Goal: Task Accomplishment & Management: Manage account settings

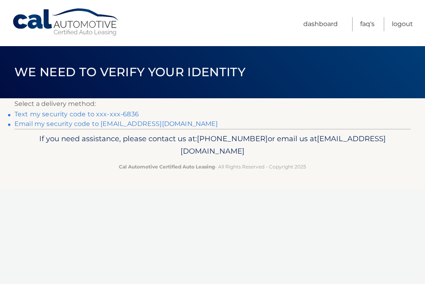
click at [64, 112] on link "Text my security code to xxx-xxx-6836" at bounding box center [76, 114] width 125 height 8
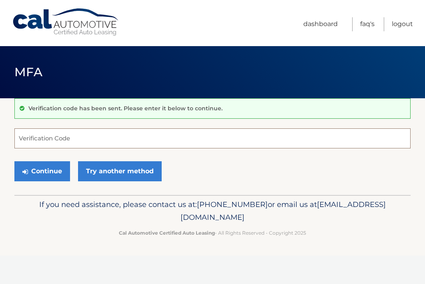
click at [168, 138] on input "Verification Code" at bounding box center [212, 138] width 397 height 20
type input "991990"
click at [14, 161] on button "Continue" at bounding box center [42, 171] width 56 height 20
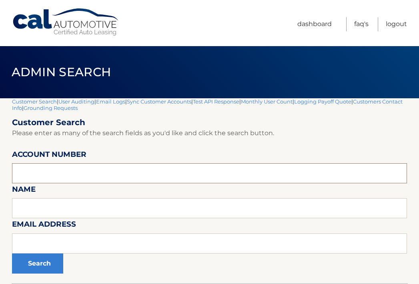
click at [78, 171] on input "text" at bounding box center [209, 173] width 395 height 20
click at [154, 175] on input "text" at bounding box center [209, 173] width 395 height 20
click at [61, 171] on input "text" at bounding box center [209, 173] width 395 height 20
click at [73, 174] on input "444556" at bounding box center [209, 173] width 395 height 20
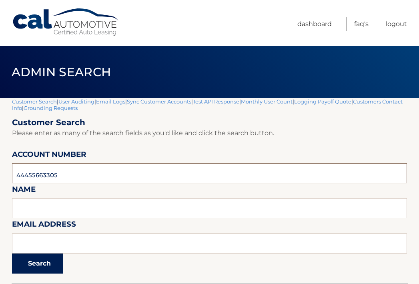
type input "44455663305"
click at [50, 266] on button "Search" at bounding box center [37, 263] width 51 height 20
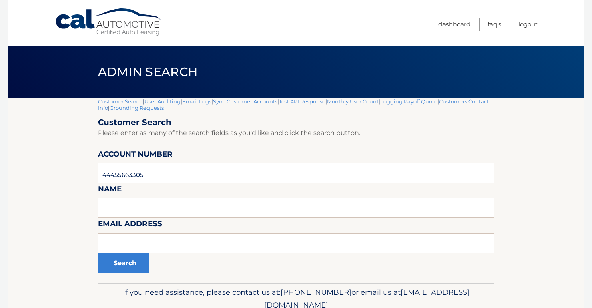
drag, startPoint x: 41, startPoint y: 179, endPoint x: 50, endPoint y: 179, distance: 8.8
click at [41, 179] on section "Customer Search | User Auditing | Email Logs | Sync Customer Accounts | Test AP…" at bounding box center [296, 190] width 577 height 185
drag, startPoint x: 249, startPoint y: 170, endPoint x: -87, endPoint y: 167, distance: 335.7
click at [0, 167] on html "Cal Automotive Menu Dashboard FAQ's Logout" at bounding box center [296, 154] width 592 height 308
click at [270, 207] on input "text" at bounding box center [296, 208] width 397 height 20
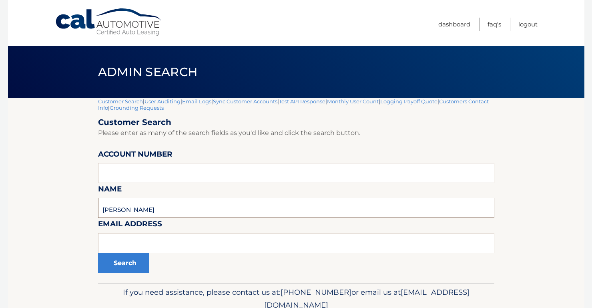
type input "eileen jones"
click at [98, 253] on button "Search" at bounding box center [123, 263] width 51 height 20
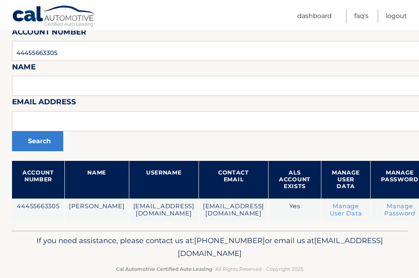
scroll to position [136, 0]
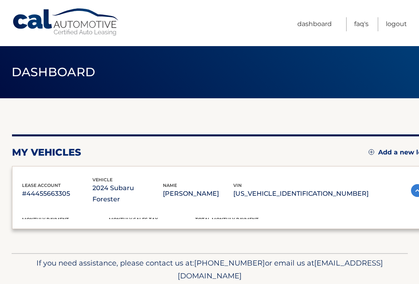
click at [403, 193] on div "lease account #44455663305 vehicle 2024 Subaru Forester name [PERSON_NAME] vin …" at bounding box center [223, 190] width 402 height 29
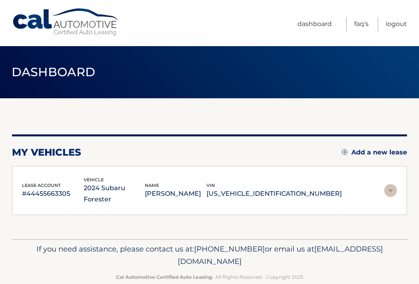
click at [398, 186] on div "lease account #44455663305 vehicle 2024 Subaru Forester name ROY NELSON vin JF2…" at bounding box center [209, 190] width 395 height 49
click at [388, 185] on img at bounding box center [391, 190] width 13 height 13
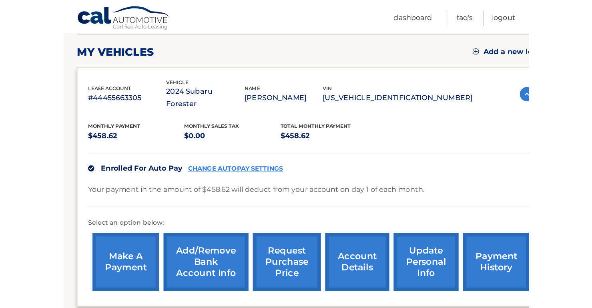
scroll to position [120, 0]
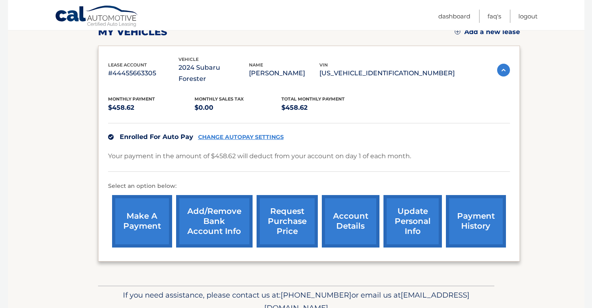
click at [419, 143] on section "my vehicles Add a new lease lease account #44455663305 vehicle 2024 Subaru Fore…" at bounding box center [296, 132] width 577 height 308
click at [419, 148] on section "my vehicles Add a new lease lease account #44455663305 vehicle 2024 Subaru Fore…" at bounding box center [296, 132] width 577 height 308
click at [233, 134] on link "CHANGE AUTOPAY SETTINGS" at bounding box center [241, 137] width 86 height 7
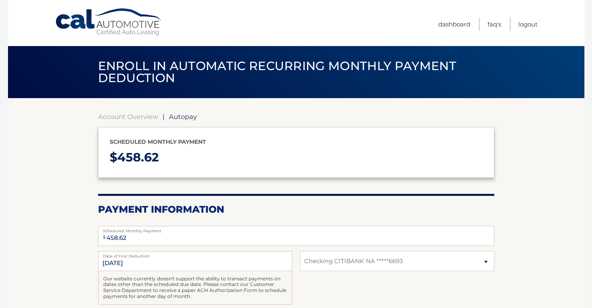
select select "MGQzNjdhMGMtOTVjNC00MDY5LWJlNWQtZDBmOGI5ZTI2ZjM3"
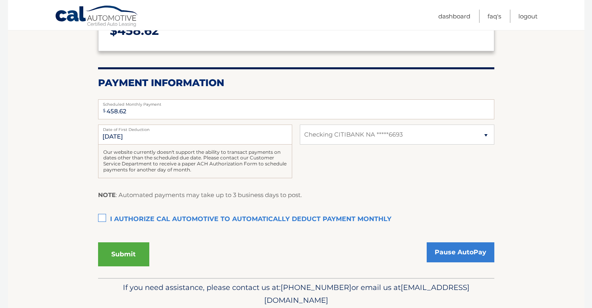
scroll to position [157, 0]
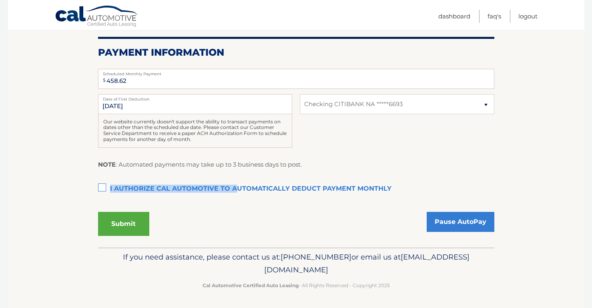
drag, startPoint x: 109, startPoint y: 187, endPoint x: 235, endPoint y: 187, distance: 126.2
click at [235, 187] on label "I authorize cal automotive to automatically deduct payment monthly This checkbo…" at bounding box center [296, 189] width 397 height 16
click at [401, 188] on label "I authorize cal automotive to automatically deduct payment monthly This checkbo…" at bounding box center [296, 189] width 397 height 16
click at [0, 0] on input "I authorize cal automotive to automatically deduct payment monthly This checkbo…" at bounding box center [0, 0] width 0 height 0
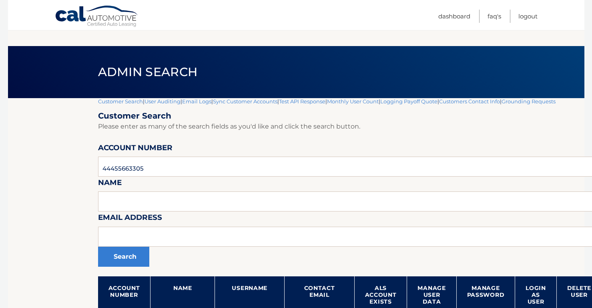
scroll to position [105, 0]
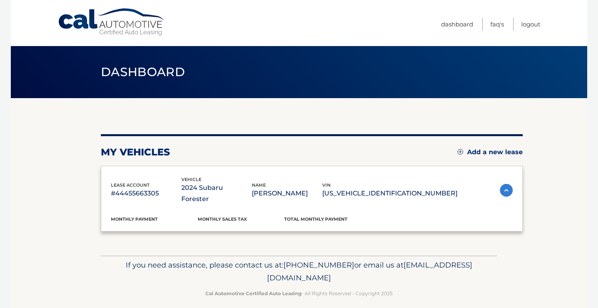
click at [117, 272] on div "If you need assistance, please contact us at: [PHONE_NUMBER] or email us at [EM…" at bounding box center [299, 278] width 397 height 45
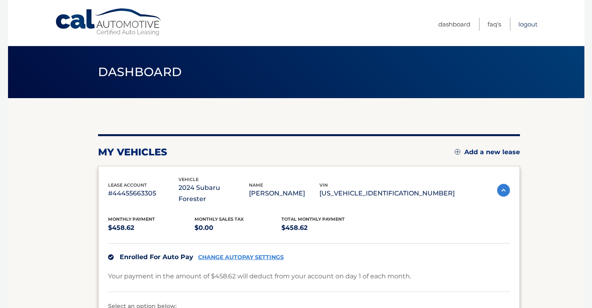
click at [529, 28] on link "Logout" at bounding box center [528, 24] width 19 height 13
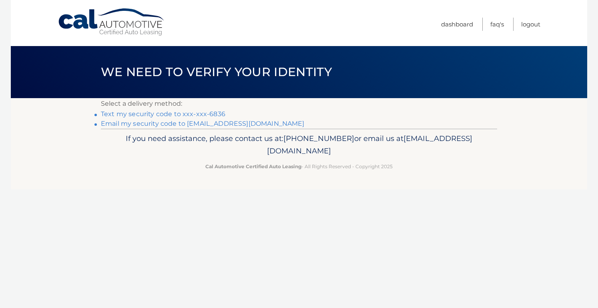
click at [147, 114] on link "Text my security code to xxx-xxx-6836" at bounding box center [163, 114] width 125 height 8
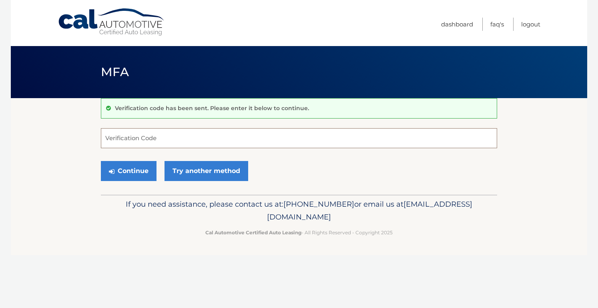
click at [164, 133] on input "Verification Code" at bounding box center [299, 138] width 397 height 20
type input "352781"
click at [101, 161] on button "Continue" at bounding box center [129, 171] width 56 height 20
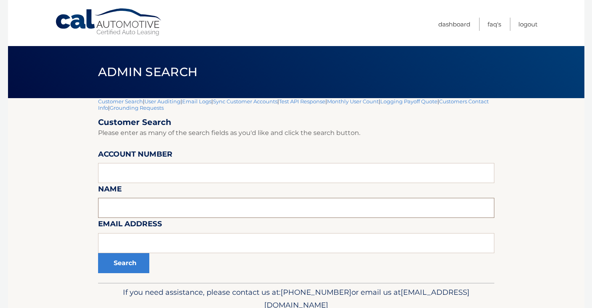
drag, startPoint x: 210, startPoint y: 211, endPoint x: 214, endPoint y: 204, distance: 8.4
click at [210, 211] on input "text" at bounding box center [296, 208] width 397 height 20
type input "[PERSON_NAME]"
click at [98, 253] on button "Search" at bounding box center [123, 263] width 51 height 20
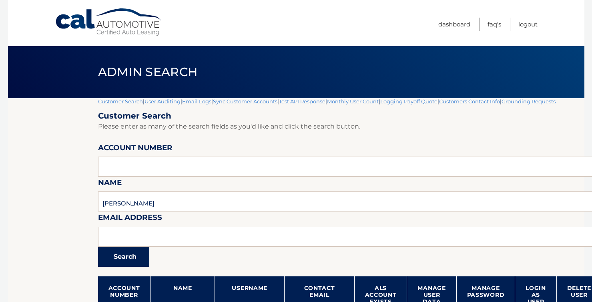
drag, startPoint x: 0, startPoint y: 0, endPoint x: 48, endPoint y: 243, distance: 247.8
click at [39, 253] on section "Customer Search | User Auditing | Email Logs | Sync Customer Accounts | Test AP…" at bounding box center [296, 222] width 577 height 248
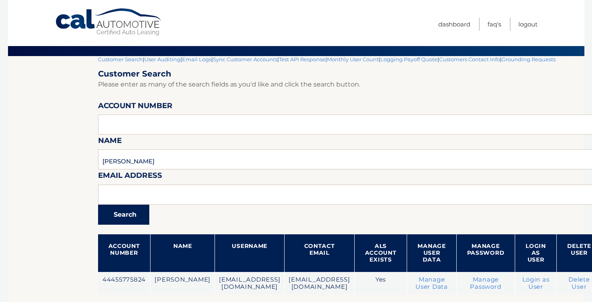
scroll to position [105, 0]
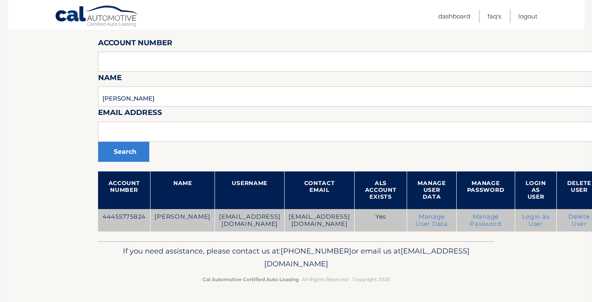
click at [550, 219] on link "Login as User" at bounding box center [536, 220] width 27 height 14
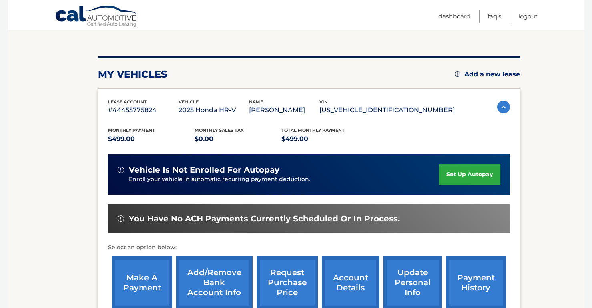
scroll to position [80, 0]
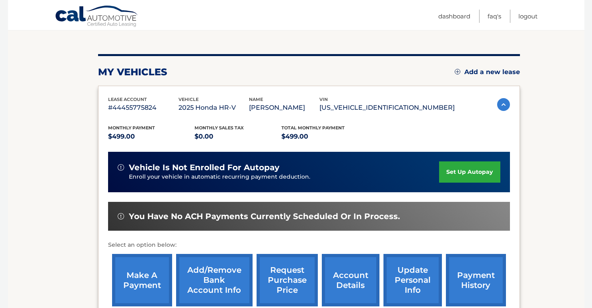
click at [468, 173] on link "set up autopay" at bounding box center [469, 171] width 61 height 21
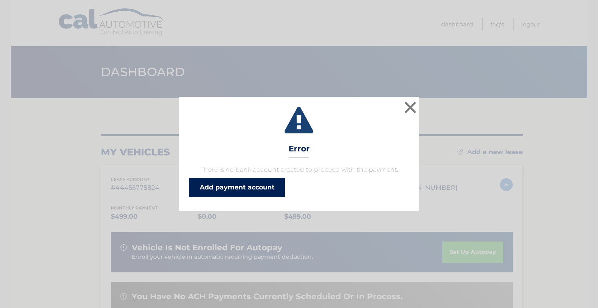
click at [223, 186] on link "Add payment account" at bounding box center [237, 187] width 96 height 19
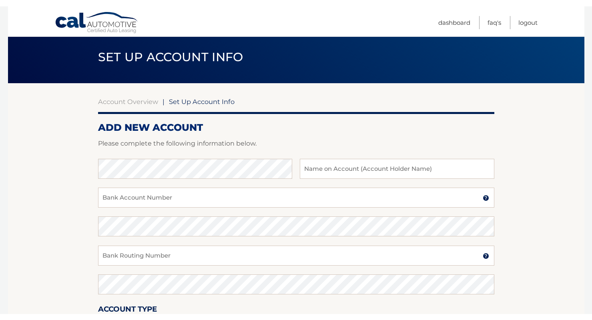
scroll to position [40, 0]
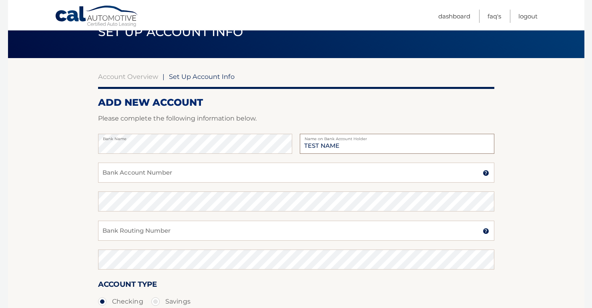
type input "TEST NAME"
click at [186, 169] on input "Bank Account Number" at bounding box center [296, 173] width 397 height 20
type input "021000021"
click at [178, 236] on input "Bank Routing Number" at bounding box center [296, 231] width 397 height 20
type input "021000021"
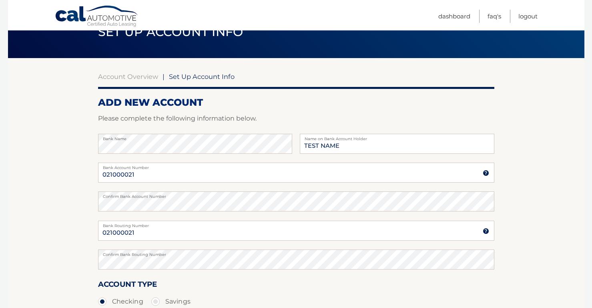
click at [55, 169] on section "Account Overview | Set Up Account Info ADD NEW ACCOUNT Please complete the foll…" at bounding box center [296, 211] width 577 height 306
click at [64, 164] on section "Account Overview | Set Up Account Info ADD NEW ACCOUNT Please complete the foll…" at bounding box center [296, 211] width 577 height 306
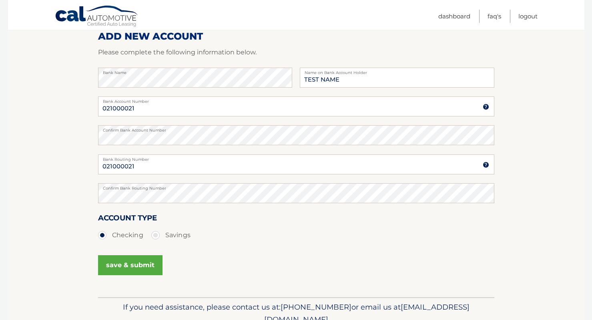
scroll to position [120, 0]
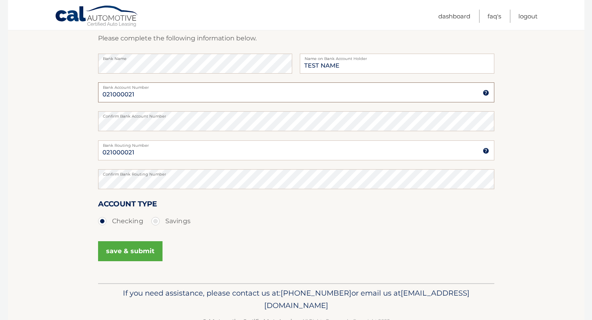
drag, startPoint x: 153, startPoint y: 97, endPoint x: 59, endPoint y: 98, distance: 93.7
click at [59, 98] on section "Account Overview | Set Up Account Info ADD NEW ACCOUNT Please complete the foll…" at bounding box center [296, 131] width 577 height 306
type input "123456"
click at [0, 126] on html "Cal Automotive Menu Dashboard FAQ's Logout |" at bounding box center [296, 40] width 592 height 320
click at [115, 252] on button "save & submit" at bounding box center [130, 252] width 64 height 20
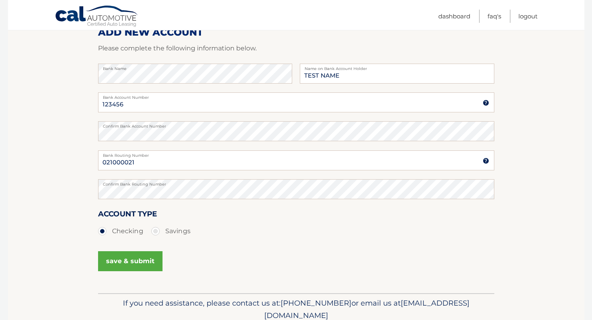
scroll to position [144, 0]
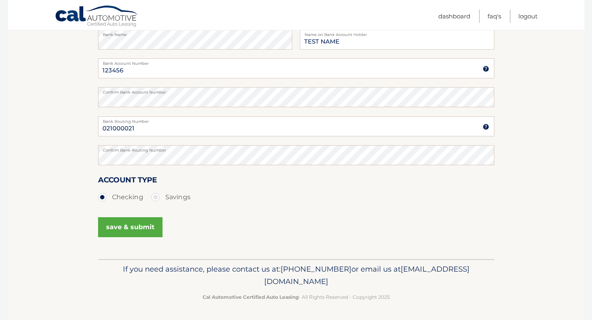
click at [130, 232] on button "save & submit" at bounding box center [130, 228] width 64 height 20
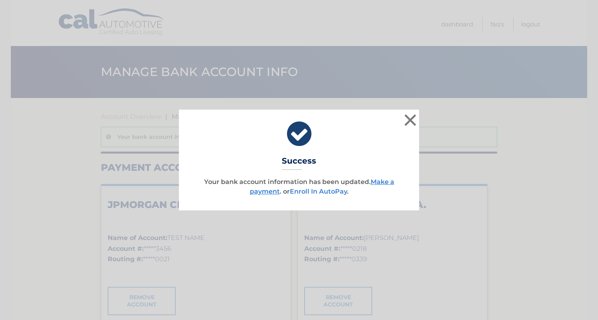
click at [314, 193] on link "Enroll In AutoPay" at bounding box center [318, 192] width 57 height 8
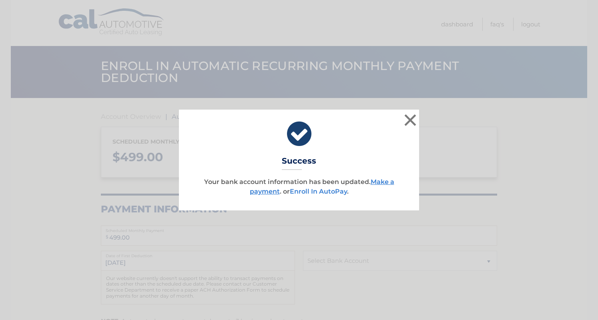
click at [320, 188] on link "Enroll In AutoPay" at bounding box center [318, 192] width 57 height 8
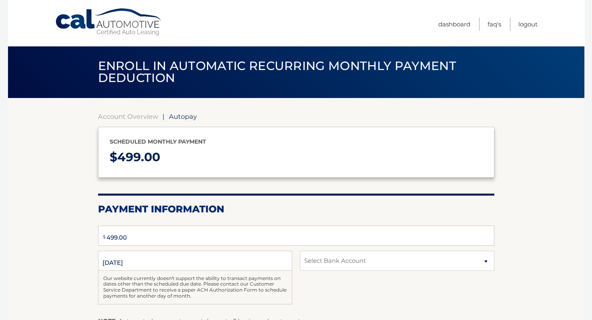
type input "499.00"
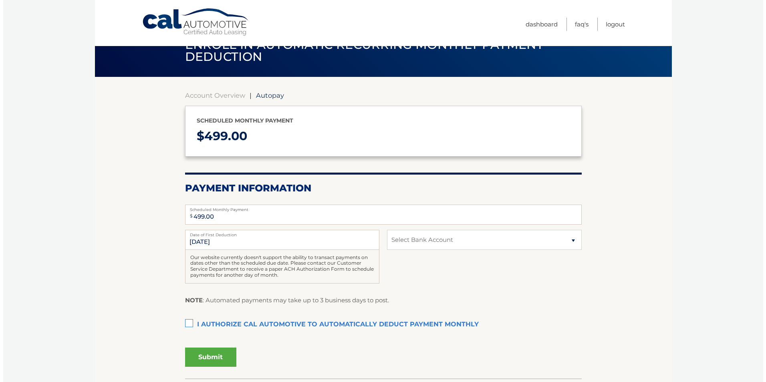
scroll to position [40, 0]
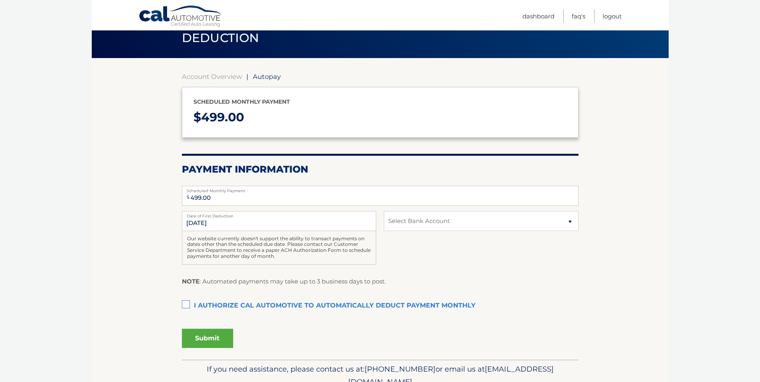
click at [183, 304] on label "I authorize cal automotive to automatically deduct payment monthly This checkbo…" at bounding box center [380, 306] width 397 height 16
click at [0, 0] on input "I authorize cal automotive to automatically deduct payment monthly This checkbo…" at bounding box center [0, 0] width 0 height 0
click at [200, 320] on button "Submit" at bounding box center [207, 338] width 51 height 19
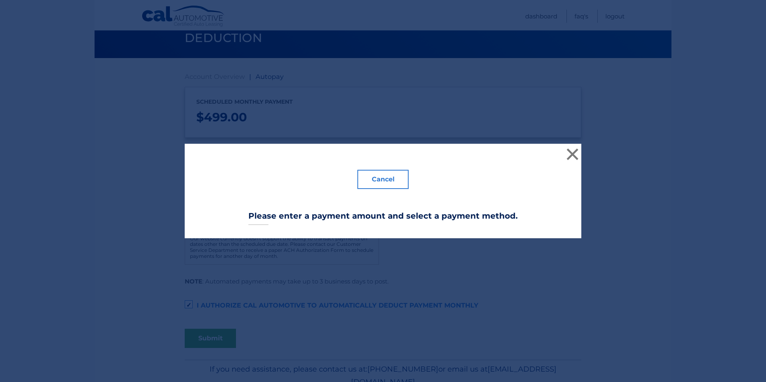
drag, startPoint x: 381, startPoint y: 179, endPoint x: 285, endPoint y: 214, distance: 101.5
click at [381, 179] on button "Cancel" at bounding box center [382, 179] width 51 height 19
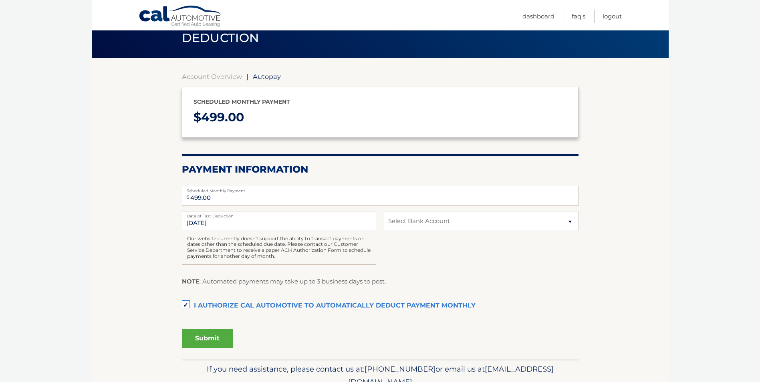
click at [248, 192] on label "Scheduled Monthly Payment" at bounding box center [380, 189] width 397 height 6
click at [248, 192] on input "499.00" at bounding box center [380, 196] width 397 height 20
click at [479, 227] on select "Select Bank Account Checking JPMORGAN CHASE BANK, NA *****3456 Checking JPMORGA…" at bounding box center [481, 221] width 194 height 20
select select "NjZjOWU3MWQtMDczOC00YTk2LWI3Y2UtZTEwOThhYTIwZjRm"
click at [384, 211] on select "Select Bank Account Checking JPMORGAN CHASE BANK, NA *****3456 Checking JPMORGA…" at bounding box center [481, 221] width 194 height 20
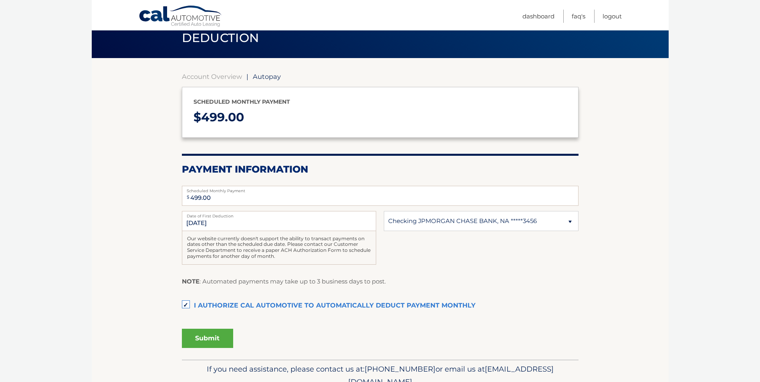
click at [204, 320] on button "Submit" at bounding box center [207, 338] width 51 height 19
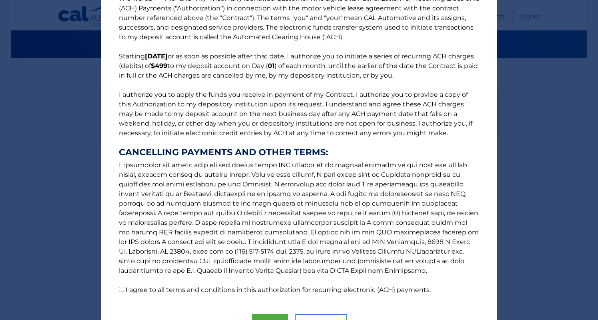
scroll to position [68, 0]
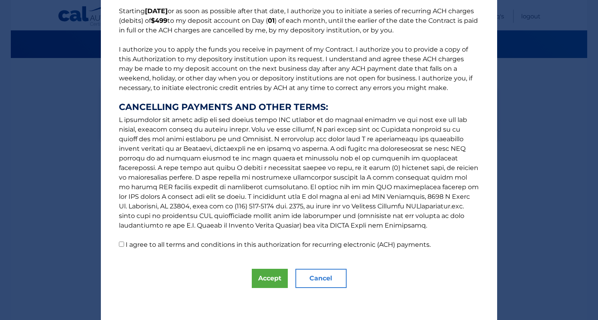
click at [121, 246] on p "The words "I" "me" and "my" mean any identified Customer who signs this Authori…" at bounding box center [299, 99] width 377 height 301
click at [115, 245] on p "The words "I" "me" and "my" mean any identified Customer who signs this Authori…" at bounding box center [299, 99] width 377 height 301
click at [119, 244] on input "I agree to all terms and conditions in this authorization for recurring electro…" at bounding box center [121, 244] width 5 height 5
checkbox input "true"
click at [258, 278] on button "Accept" at bounding box center [270, 278] width 36 height 19
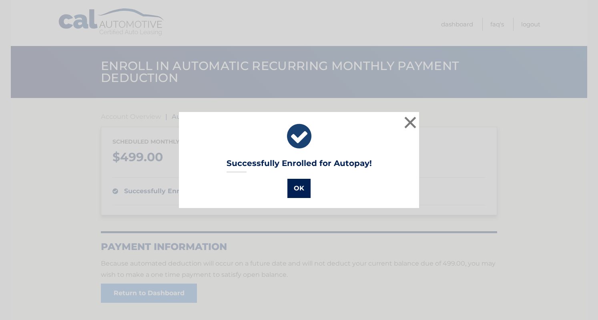
click at [300, 191] on button "OK" at bounding box center [299, 188] width 23 height 19
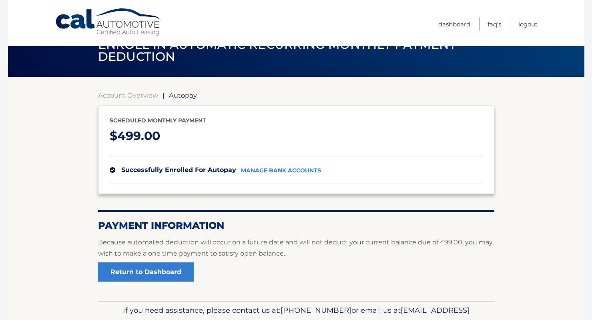
scroll to position [40, 0]
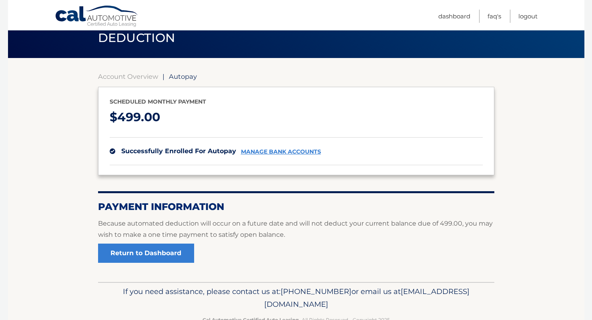
drag, startPoint x: 61, startPoint y: 207, endPoint x: 99, endPoint y: 236, distance: 48.3
click at [61, 207] on section "Account Overview | Autopay Scheduled monthly payment $ 499.00 successfully enro…" at bounding box center [296, 170] width 577 height 224
click at [147, 251] on link "Return to Dashboard" at bounding box center [146, 253] width 96 height 19
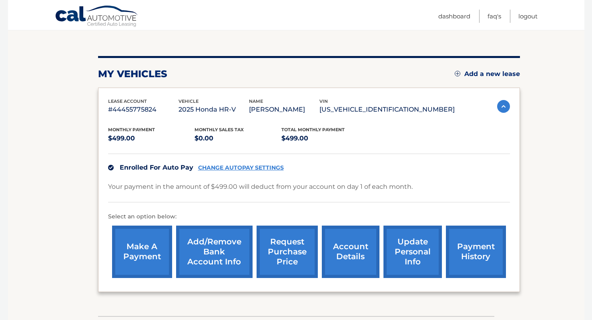
scroll to position [80, 0]
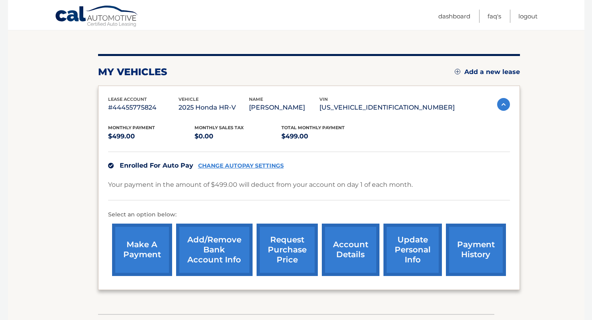
click at [151, 238] on link "make a payment" at bounding box center [142, 250] width 60 height 52
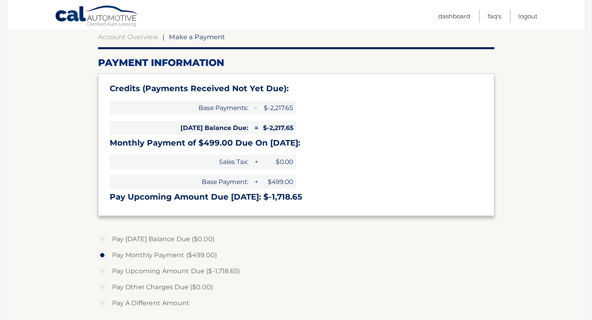
scroll to position [80, 0]
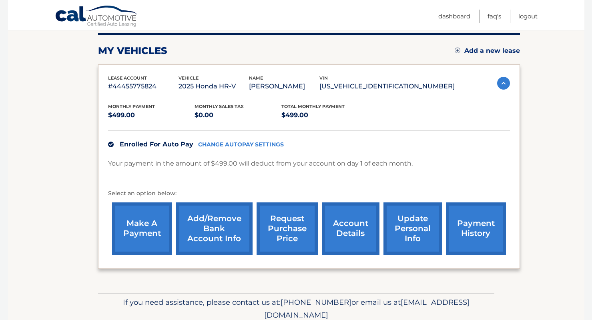
scroll to position [120, 0]
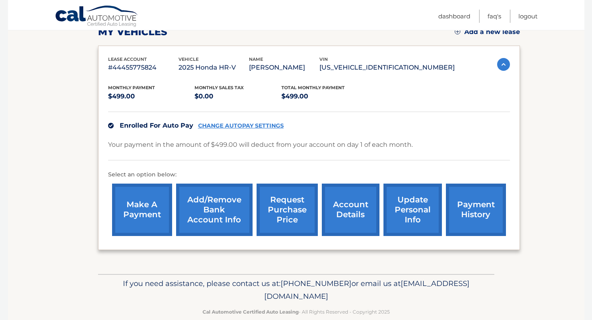
click at [222, 124] on link "CHANGE AUTOPAY SETTINGS" at bounding box center [241, 126] width 86 height 7
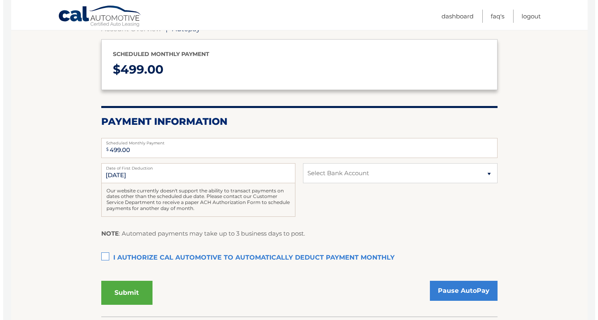
scroll to position [120, 0]
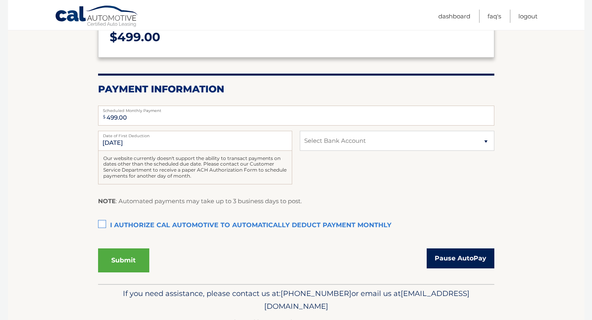
click at [453, 260] on link "Pause AutoPay" at bounding box center [461, 259] width 68 height 20
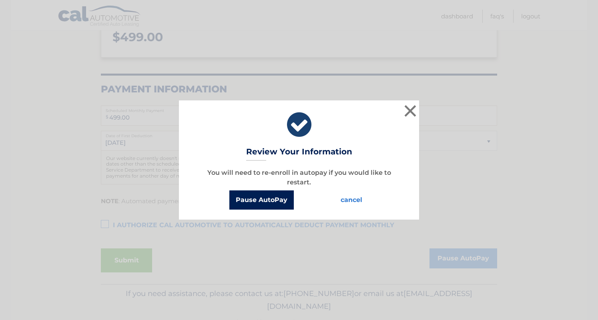
click at [242, 198] on button "Pause AutoPay" at bounding box center [262, 200] width 64 height 19
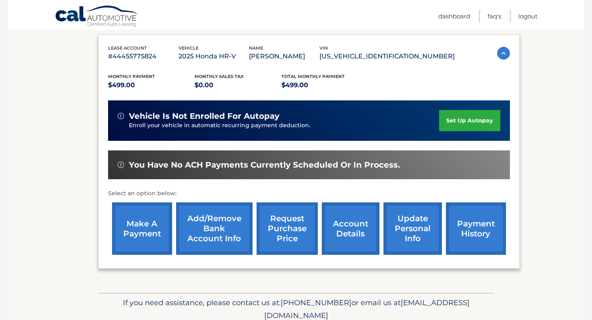
scroll to position [160, 0]
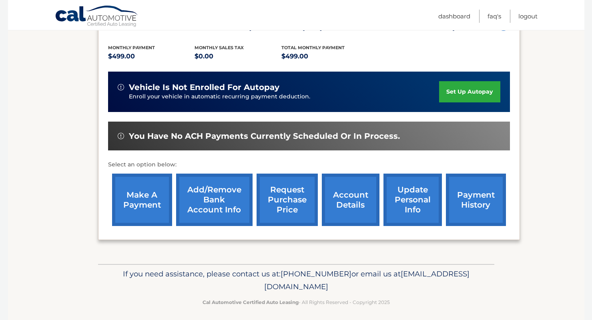
click at [499, 257] on div "my vehicles Add a new lease lease account #44455775824 vehicle 2025 Honda HR-V …" at bounding box center [309, 101] width 422 height 326
